Goal: Check status: Check status

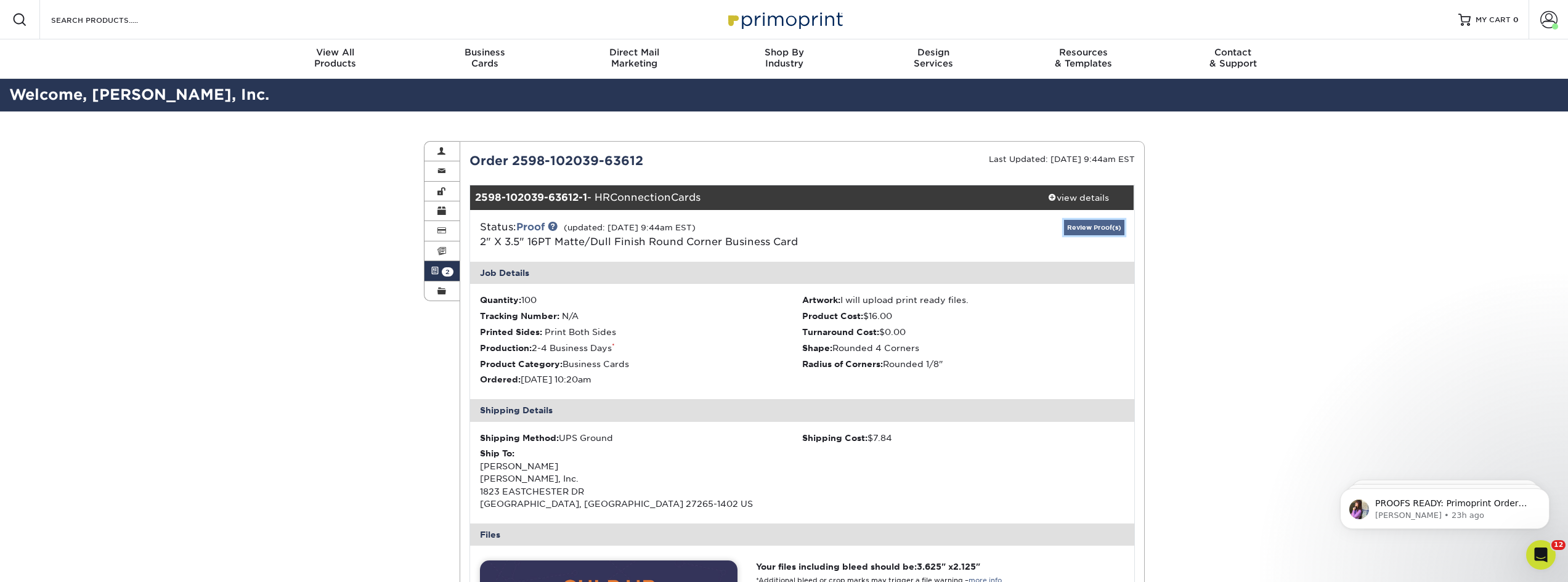
click at [1079, 223] on link "Review Proof(s)" at bounding box center [1094, 227] width 60 height 16
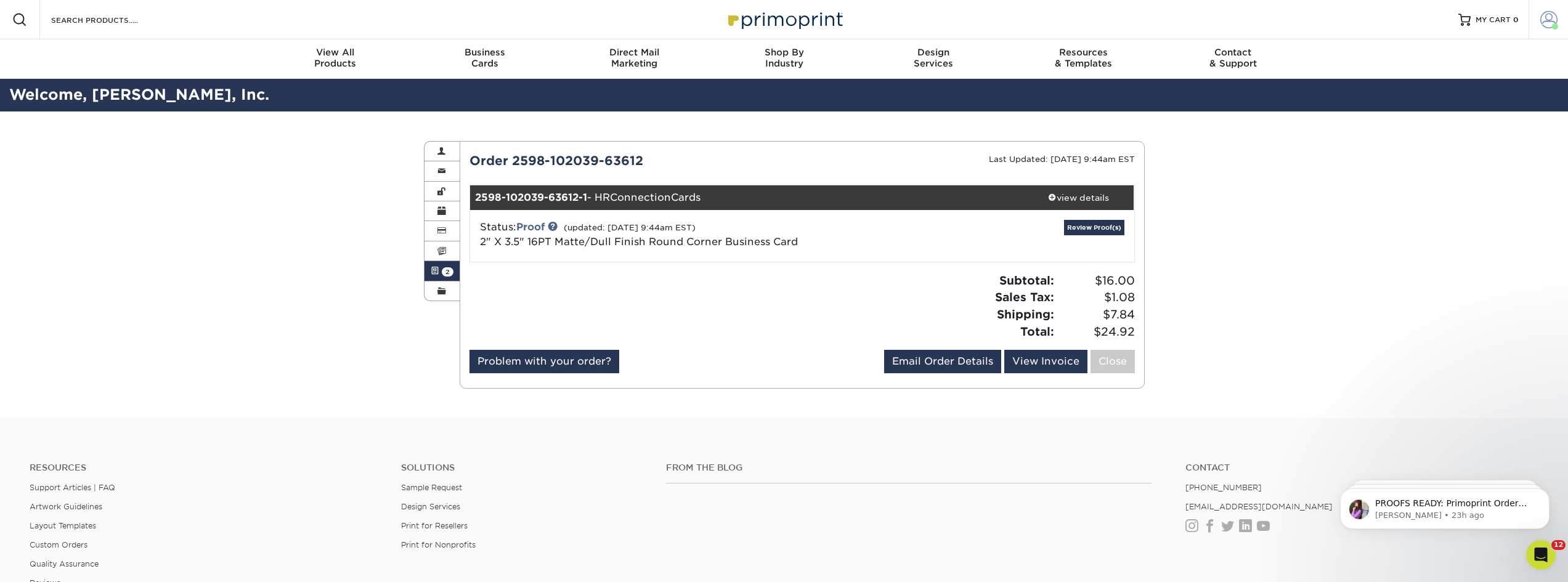
click at [1547, 30] on link "Account" at bounding box center [1548, 19] width 40 height 40
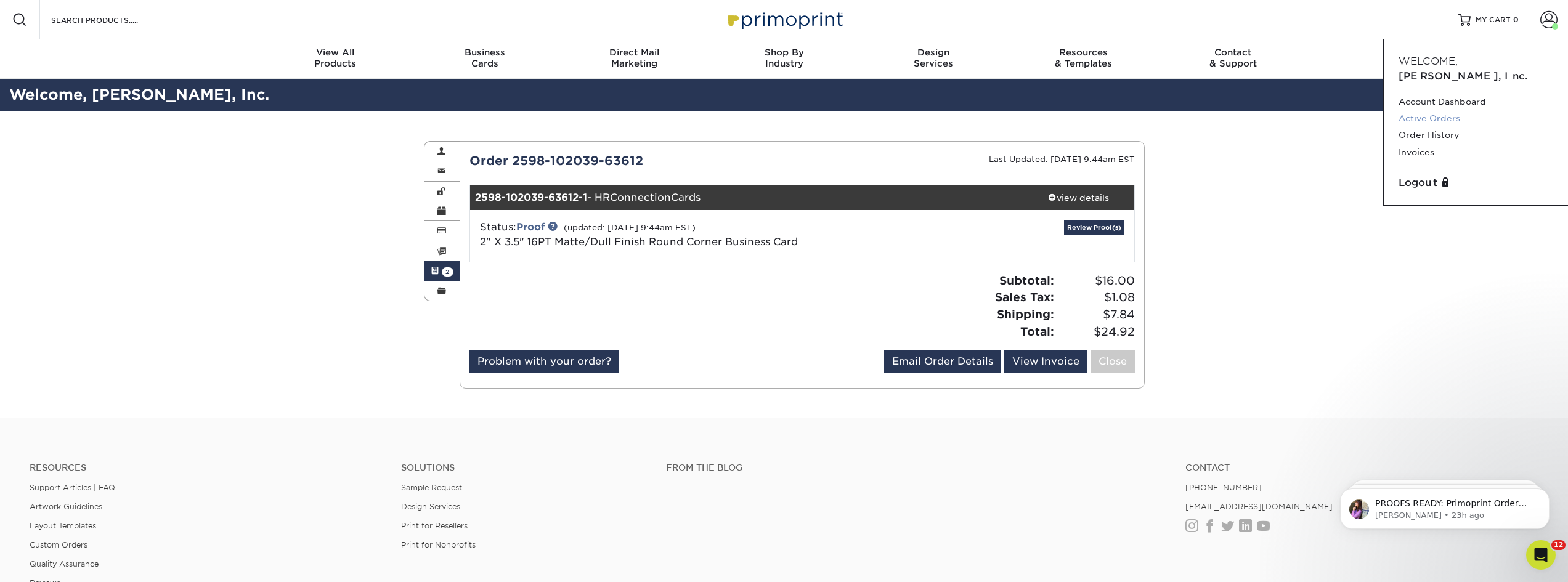
click at [1441, 110] on link "Active Orders" at bounding box center [1476, 119] width 154 height 17
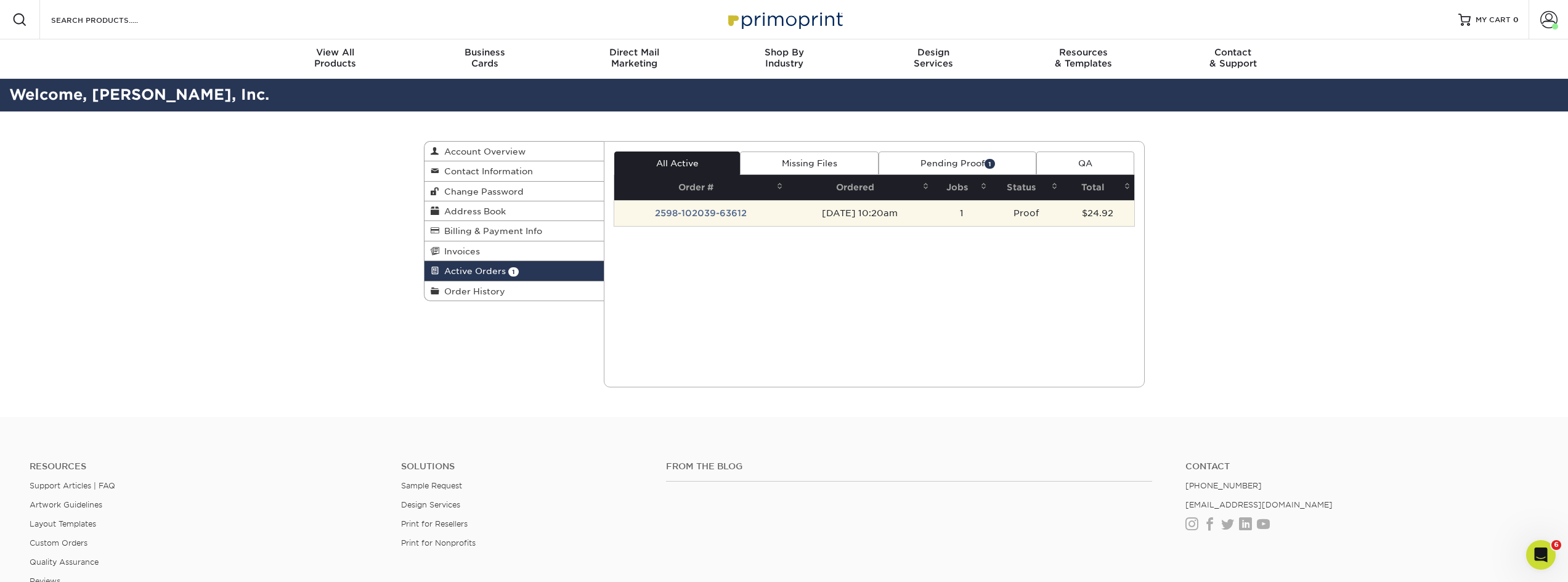
click at [663, 216] on td "2598-102039-63612" at bounding box center [700, 213] width 172 height 26
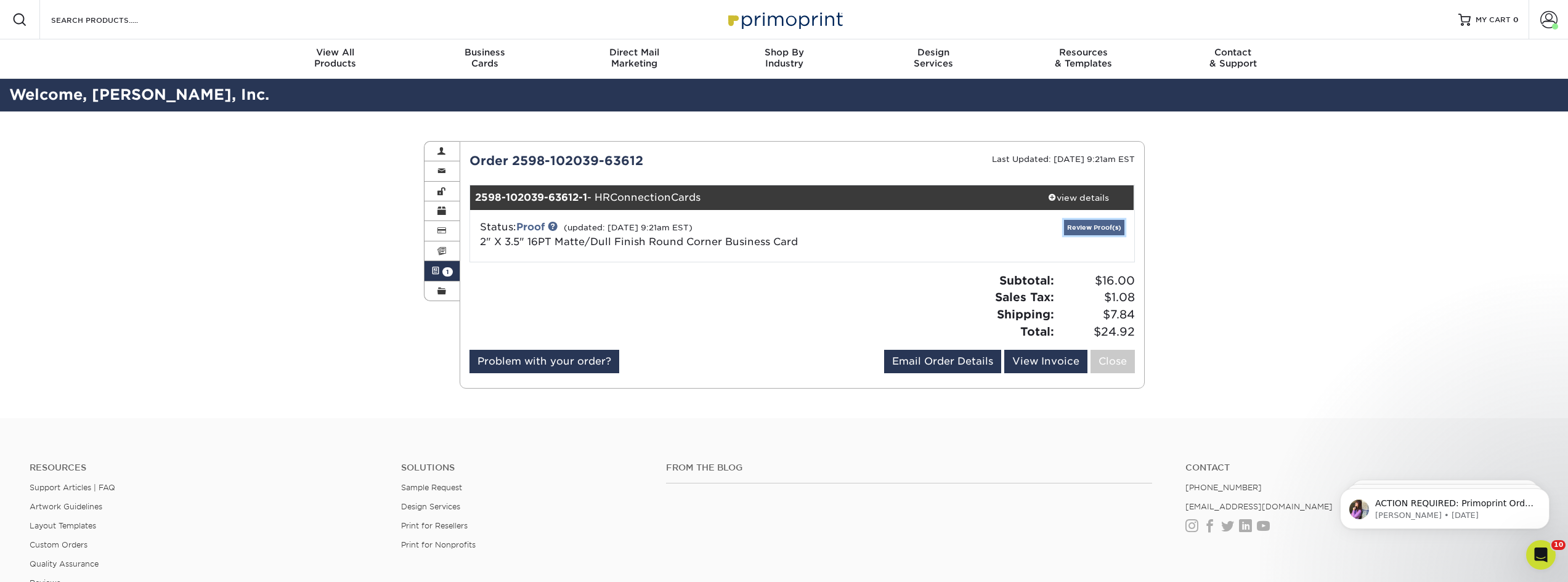
click at [1103, 227] on link "Review Proof(s)" at bounding box center [1094, 227] width 60 height 16
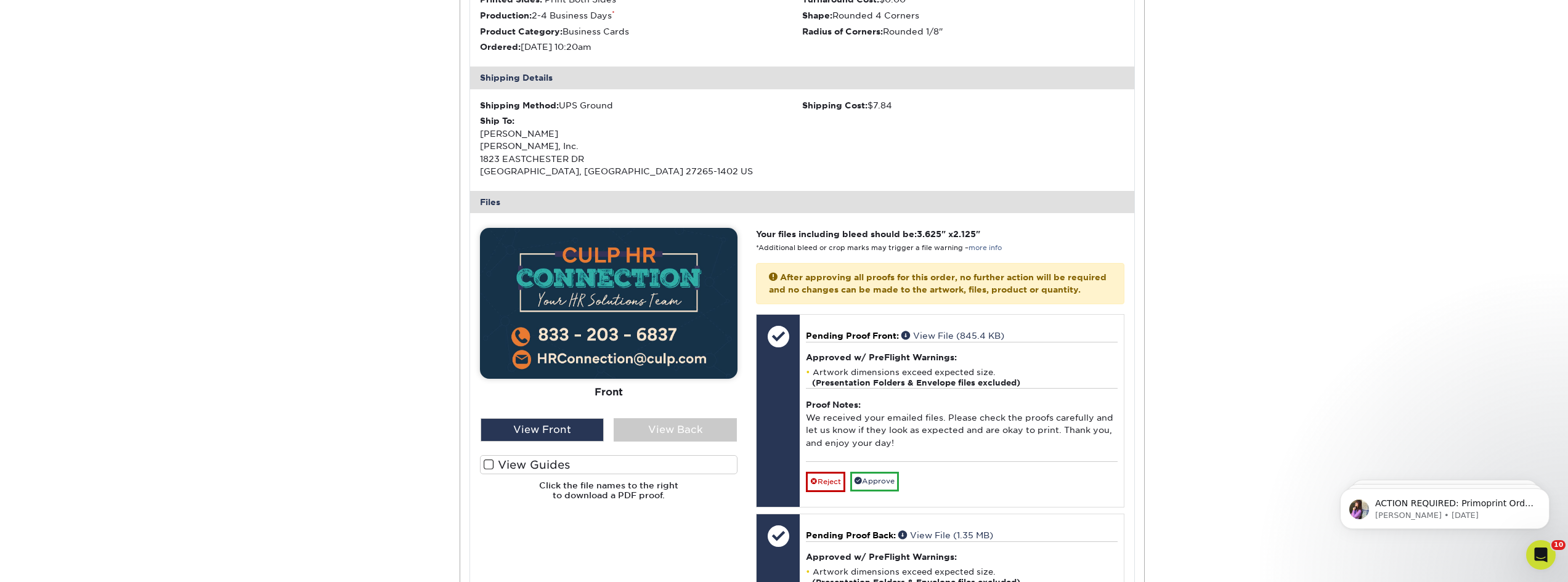
scroll to position [369, 0]
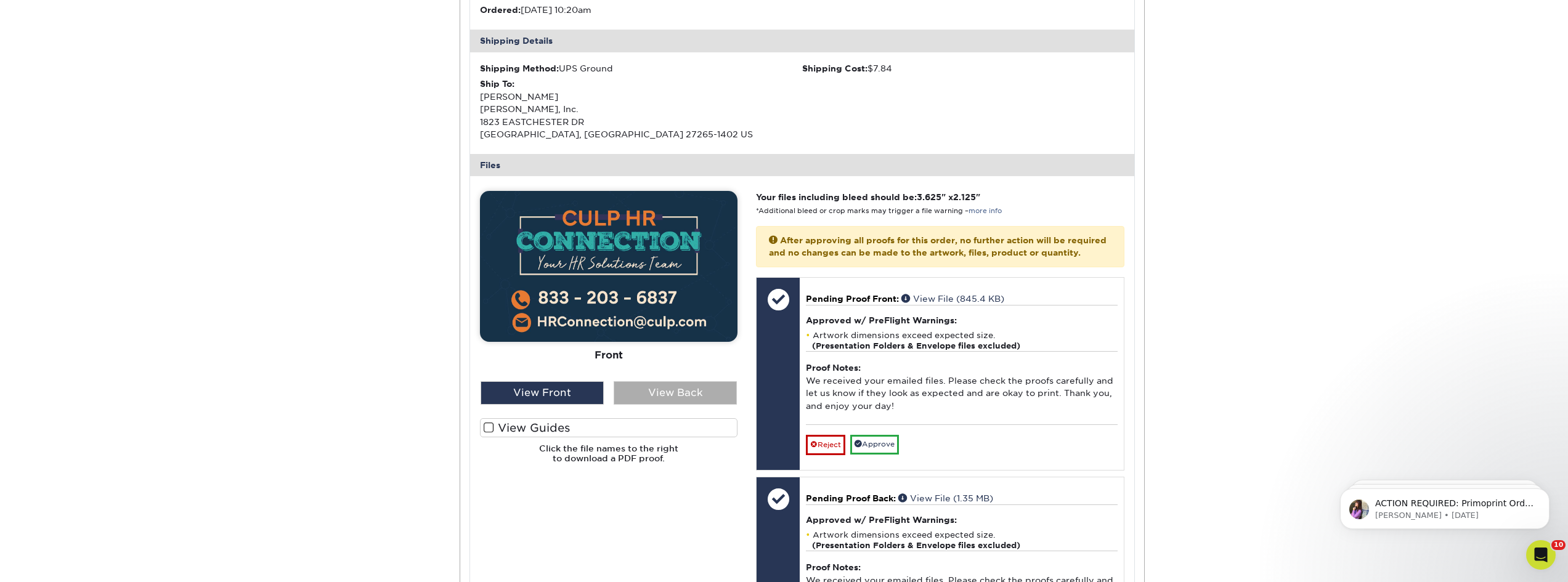
click at [673, 393] on div "View Back" at bounding box center [675, 393] width 123 height 23
